Goal: Check status: Check status

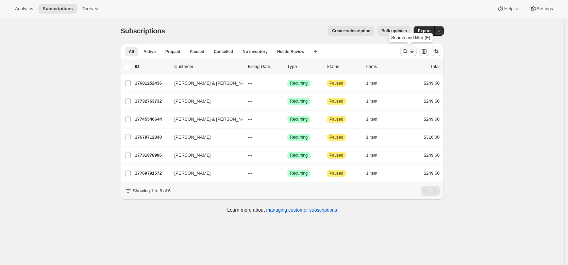
click at [408, 52] on icon "Search and filter results" at bounding box center [404, 51] width 7 height 7
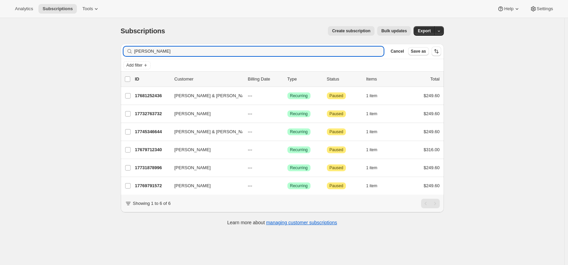
drag, startPoint x: 154, startPoint y: 50, endPoint x: 120, endPoint y: 53, distance: 33.7
click at [120, 53] on div "Filter subscribers [PERSON_NAME] Cancel Save as Add filter 0 selected Update ne…" at bounding box center [279, 135] width 328 height 194
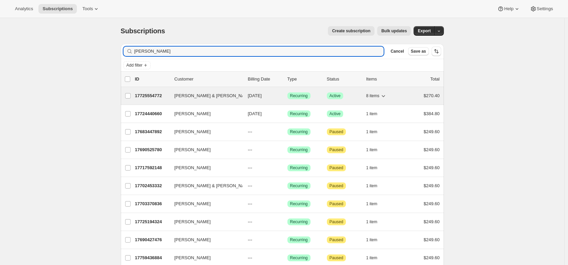
type input "[PERSON_NAME]"
click at [154, 95] on p "17725554772" at bounding box center [152, 95] width 34 height 7
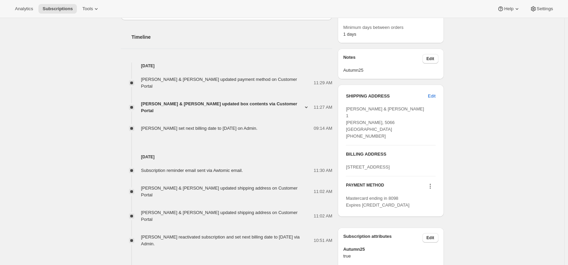
scroll to position [225, 0]
